Goal: Information Seeking & Learning: Learn about a topic

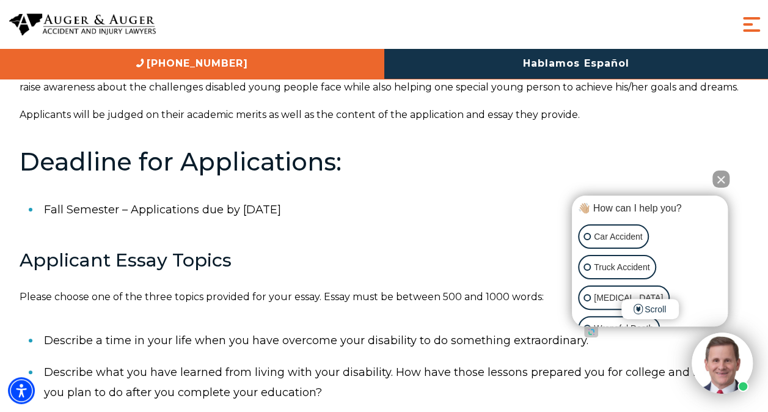
scroll to position [172, 0]
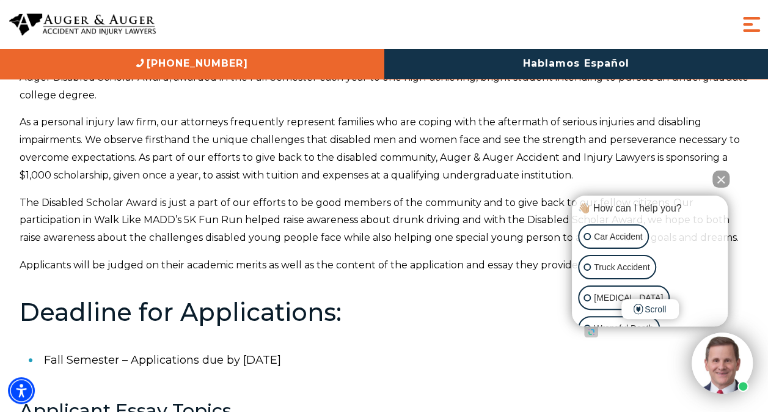
click at [724, 178] on button "Close Intaker Chat Widget" at bounding box center [721, 179] width 17 height 17
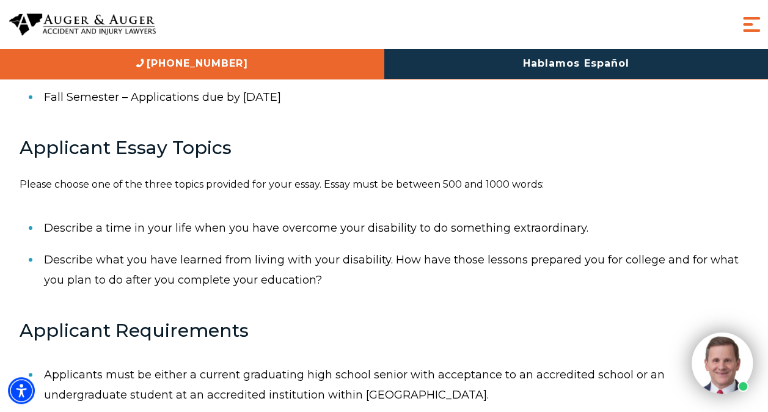
scroll to position [435, 0]
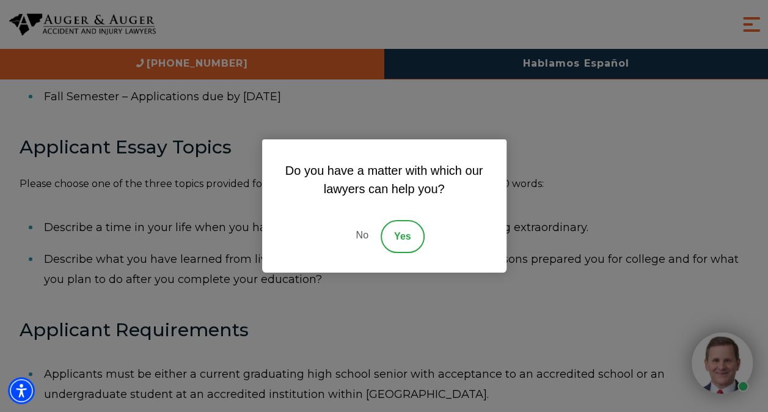
click at [364, 238] on link "No" at bounding box center [361, 236] width 37 height 33
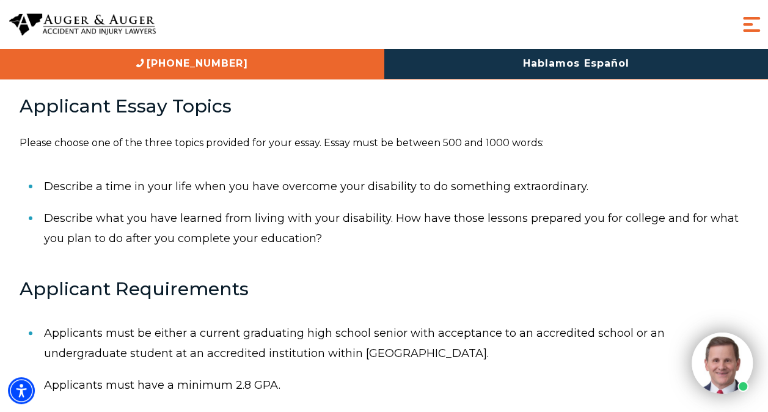
scroll to position [411, 0]
